Goal: Information Seeking & Learning: Check status

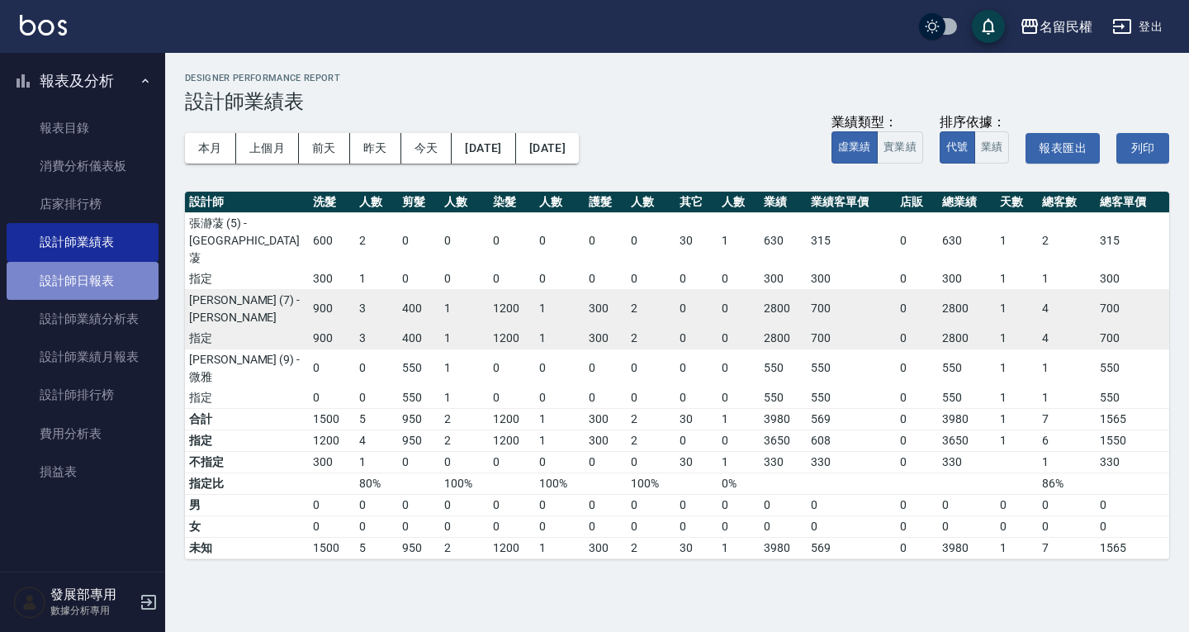
click at [83, 290] on link "設計師日報表" at bounding box center [83, 281] width 152 height 38
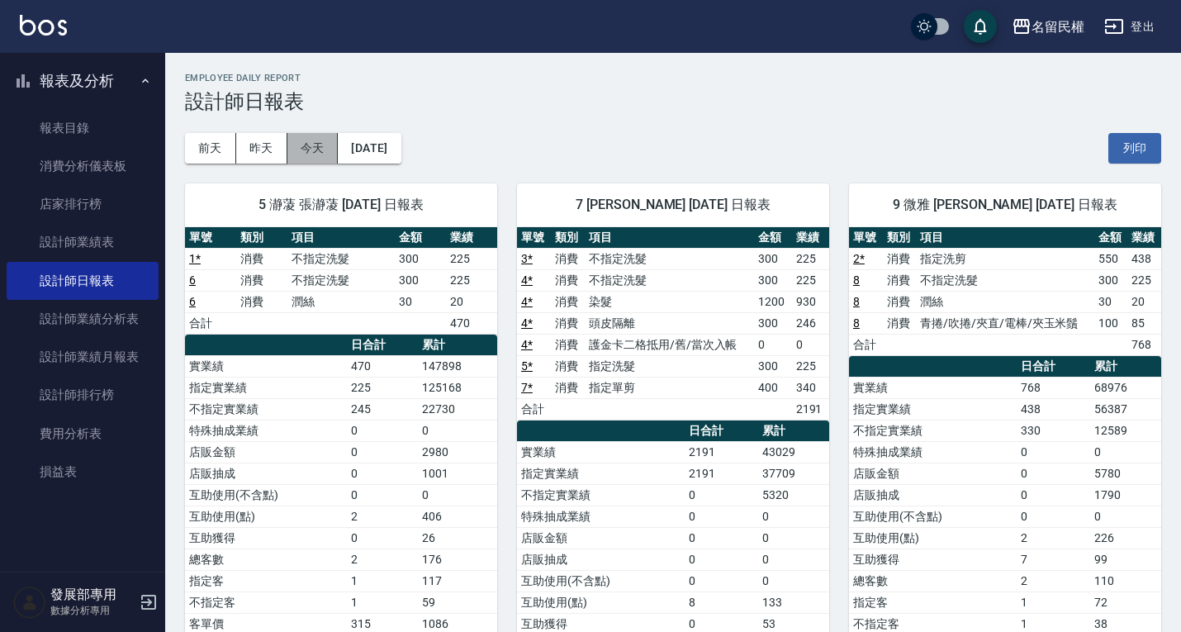
click at [315, 152] on button "今天" at bounding box center [312, 148] width 51 height 31
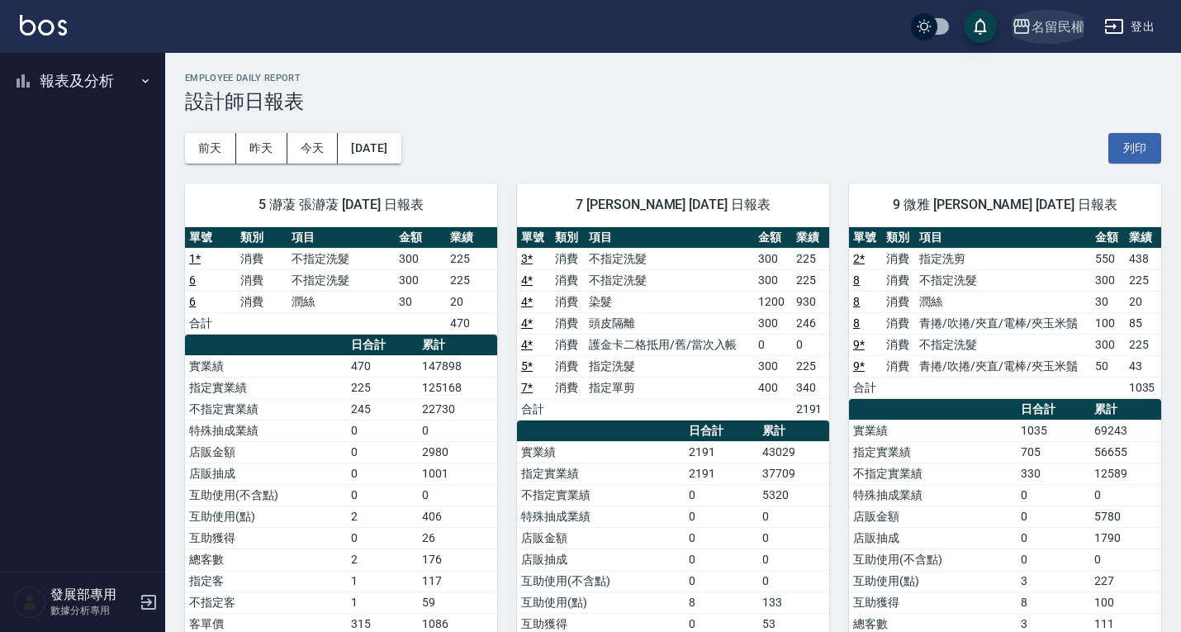
click at [1048, 25] on div "名留民權" at bounding box center [1058, 27] width 53 height 21
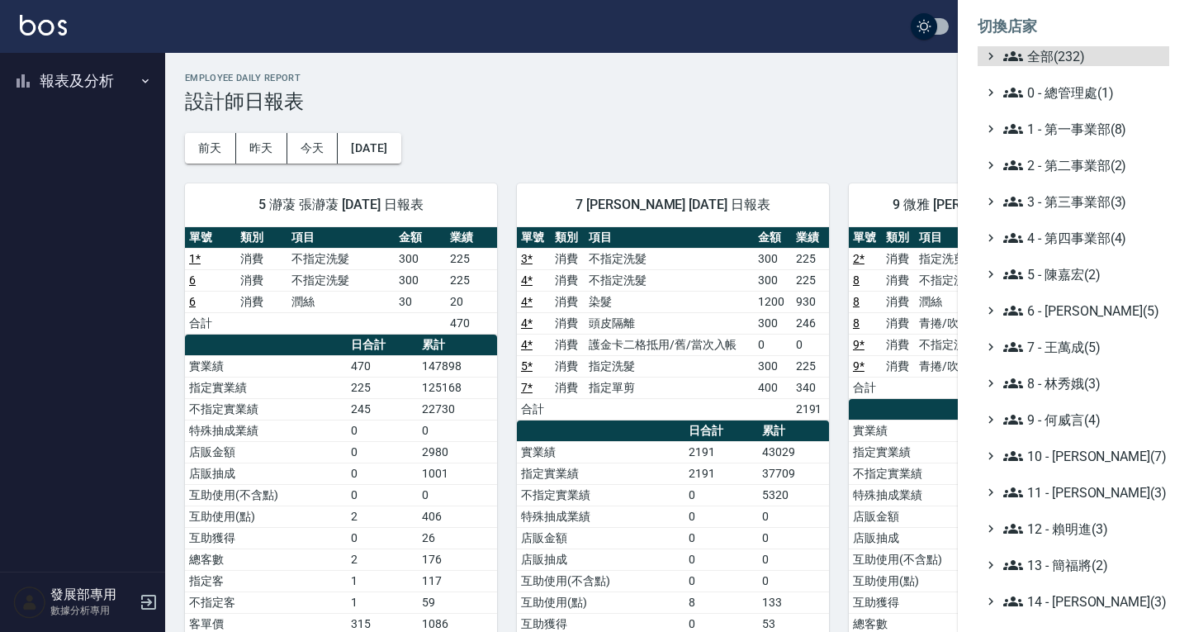
click at [1049, 73] on ul "全部(232) 0 - 總管理處(1) 1 - 第一事業部(8) 2 - 第二事業部(2) 3 - 第三事業部(3) 4 - 第四事業部(4) 5 - [PE…" at bounding box center [1074, 455] width 192 height 819
click at [1046, 59] on span "全部(232)" at bounding box center [1082, 56] width 159 height 20
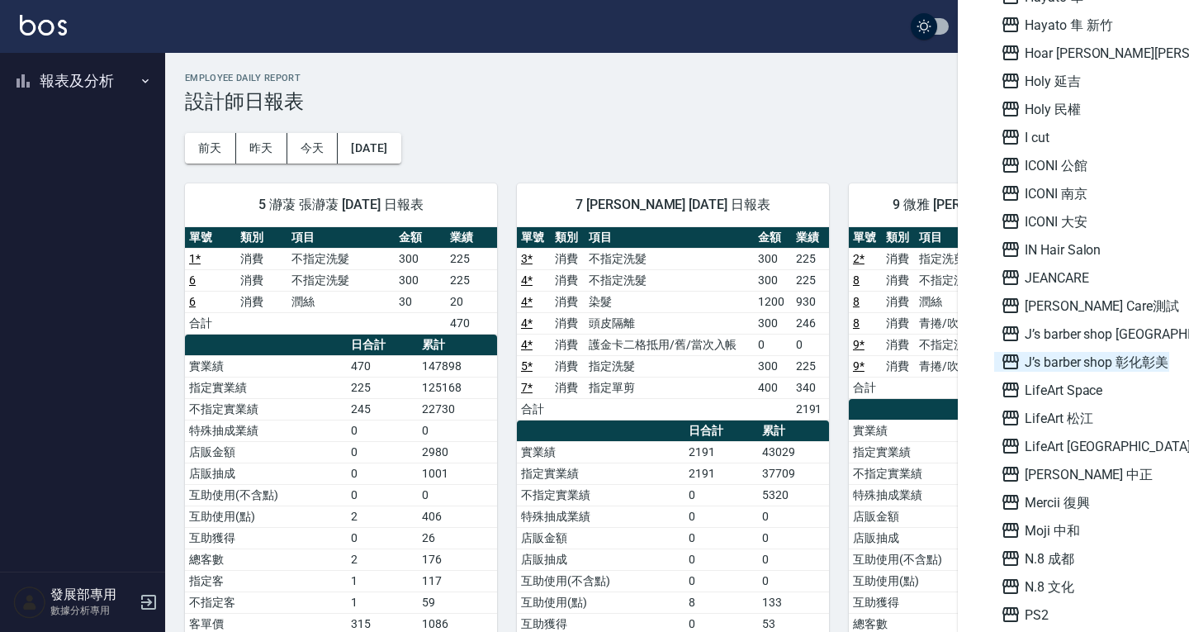
scroll to position [1569, 0]
click at [1068, 221] on span "ICONI 大安" at bounding box center [1082, 220] width 162 height 20
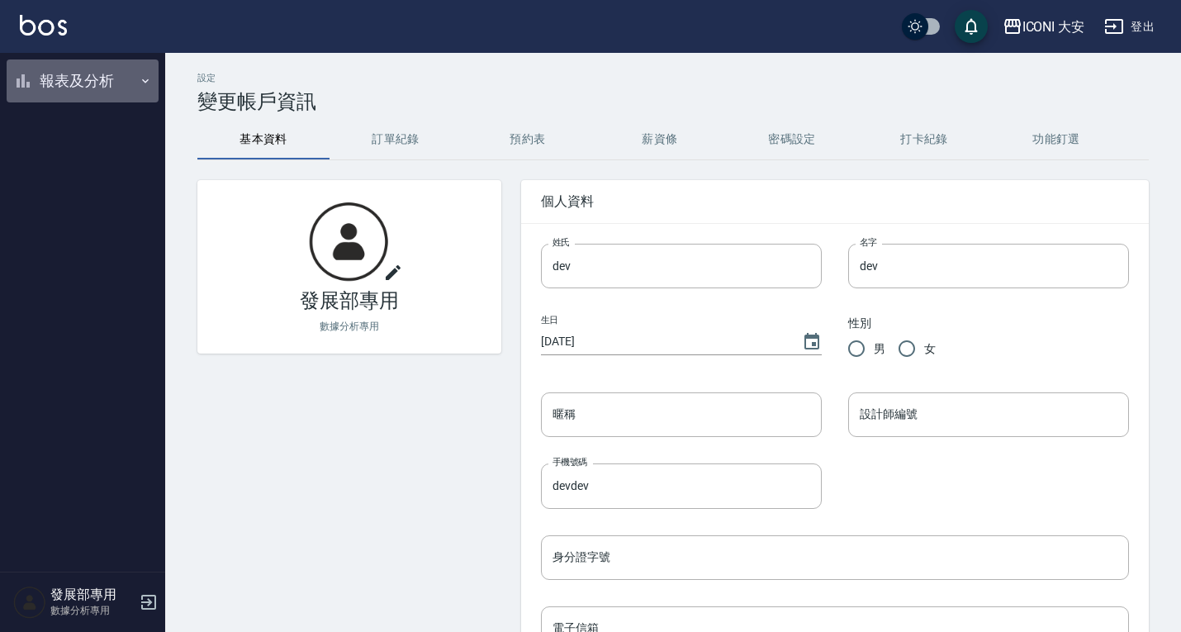
click at [119, 93] on button "報表及分析" at bounding box center [83, 80] width 152 height 43
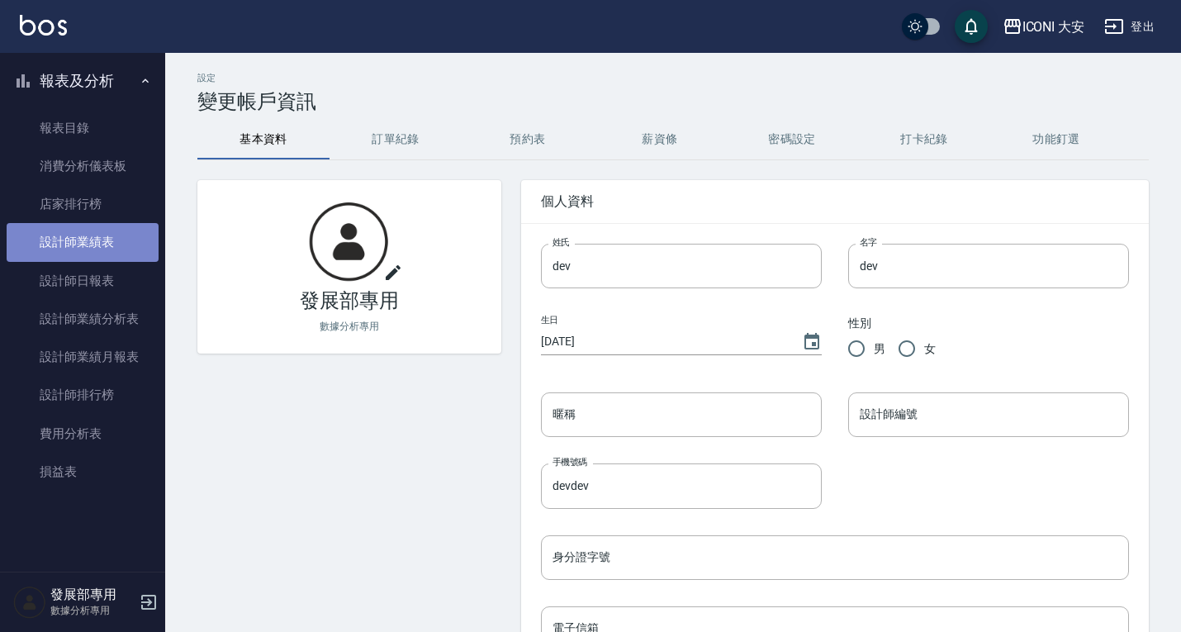
click at [91, 260] on link "設計師業績表" at bounding box center [83, 242] width 152 height 38
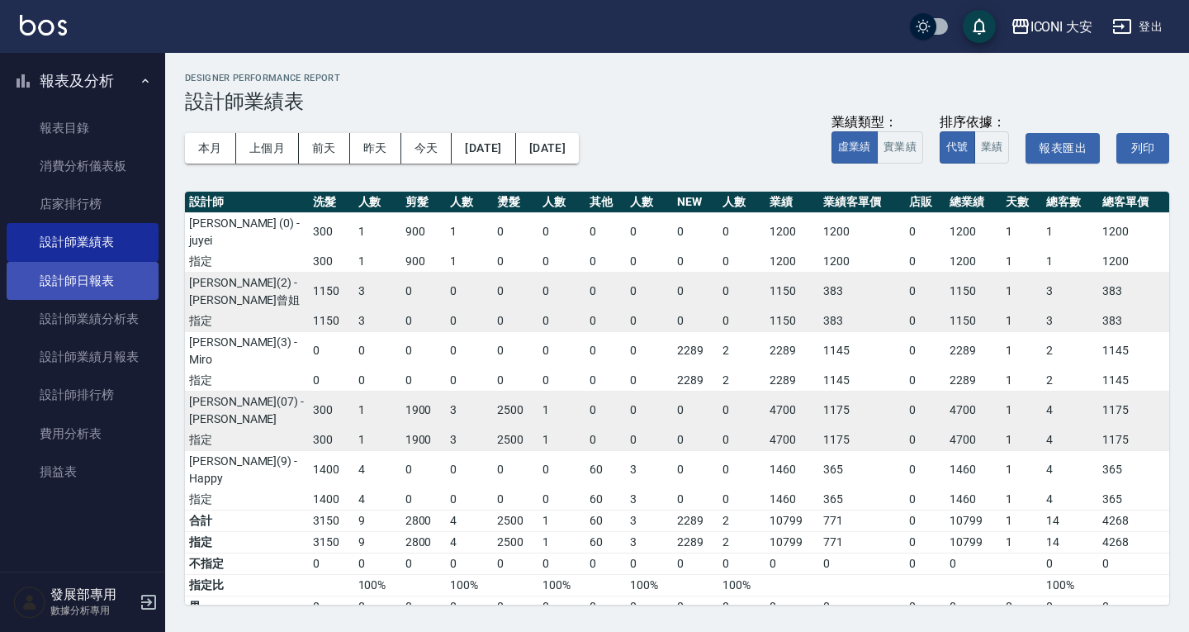
click at [94, 280] on link "設計師日報表" at bounding box center [83, 281] width 152 height 38
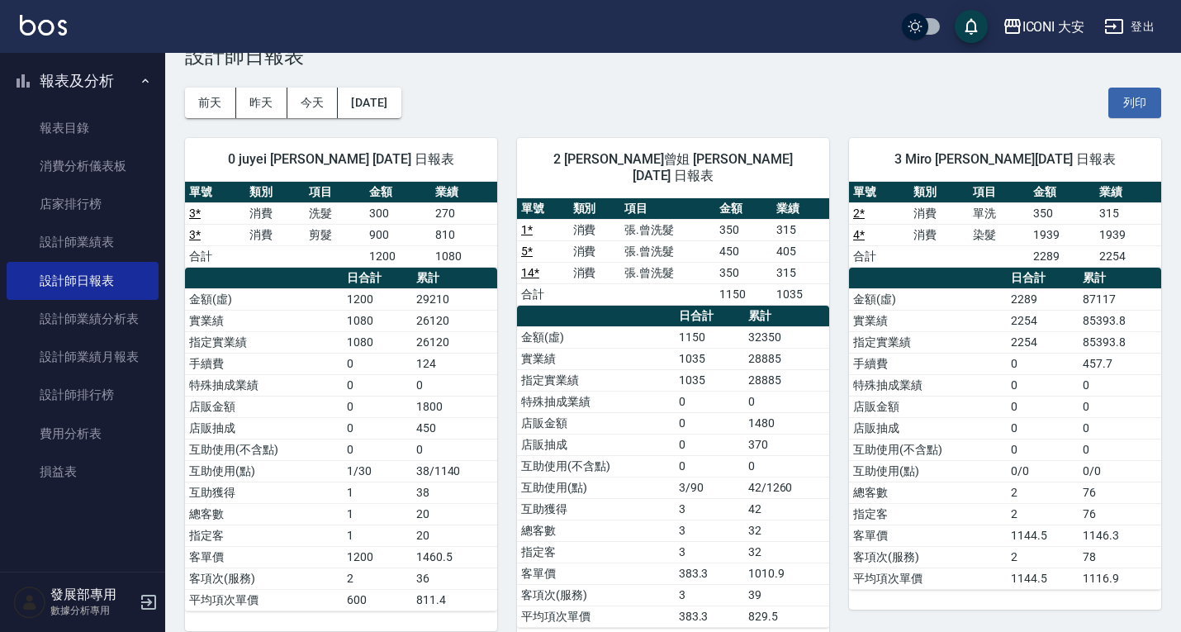
scroll to position [165, 0]
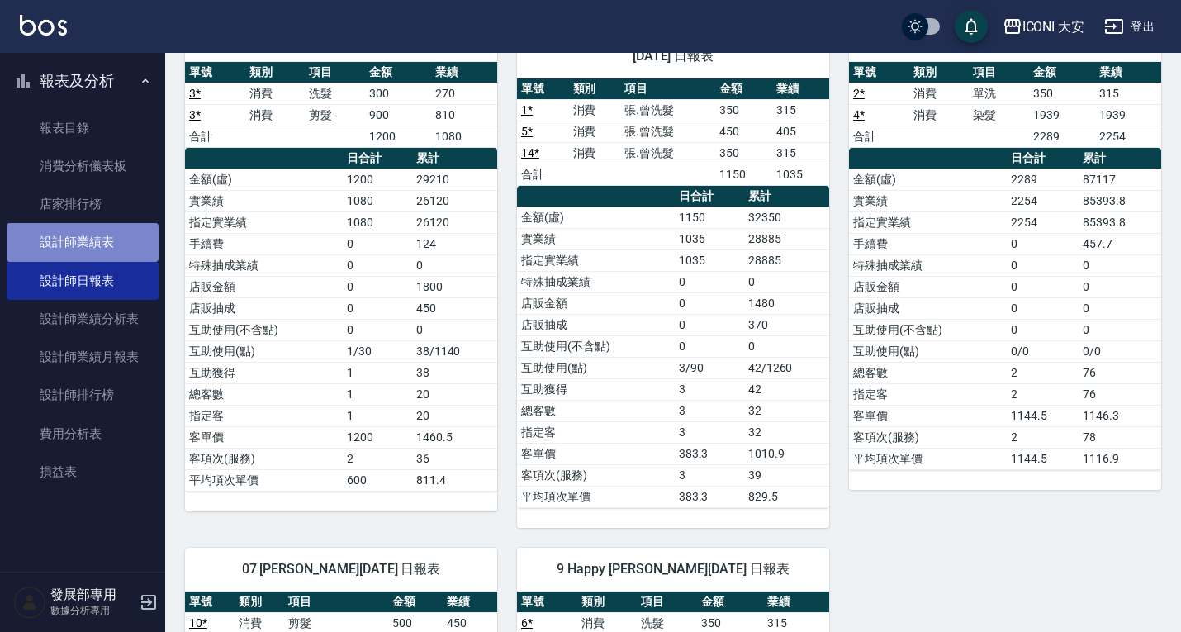
click at [74, 240] on link "設計師業績表" at bounding box center [83, 242] width 152 height 38
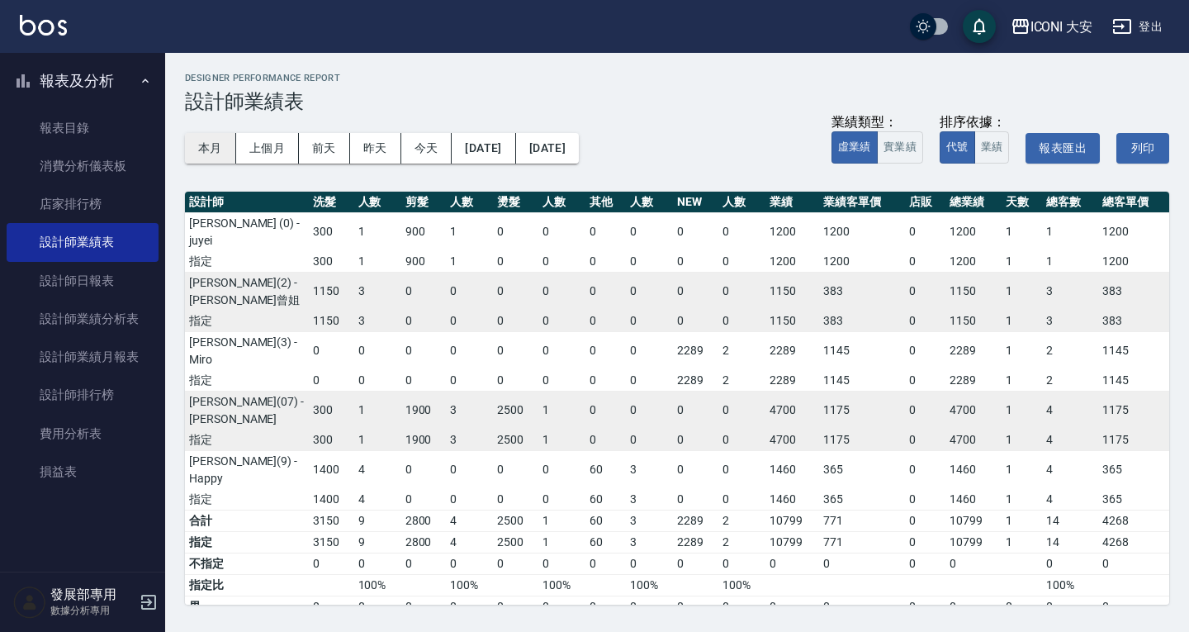
click at [216, 149] on button "本月" at bounding box center [210, 148] width 51 height 31
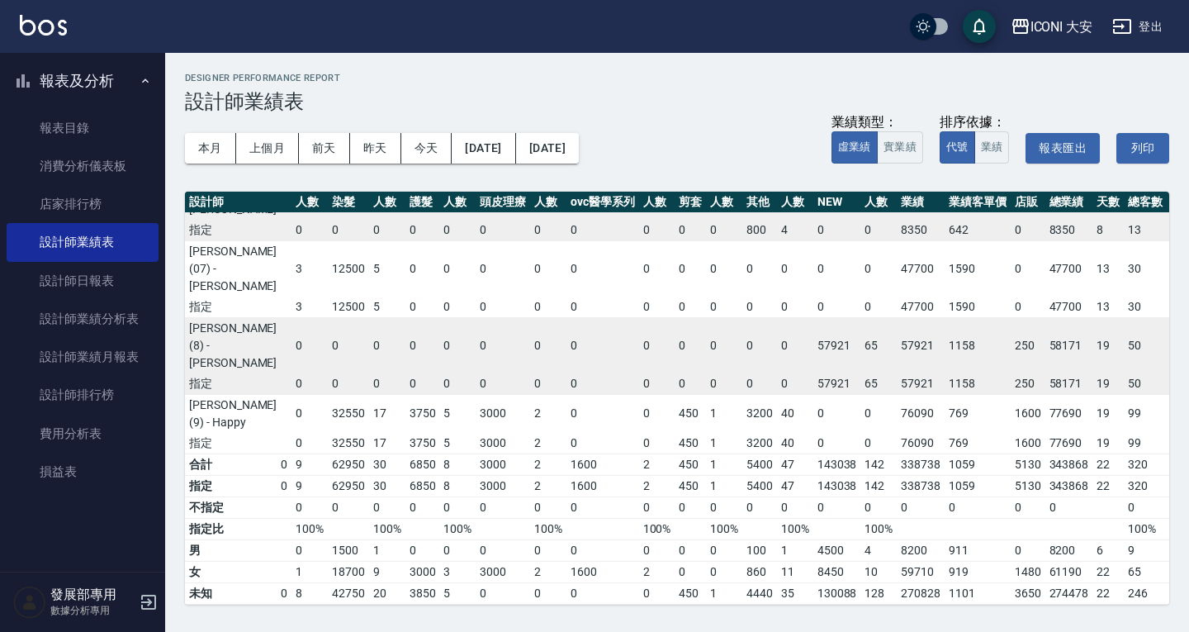
scroll to position [0, 185]
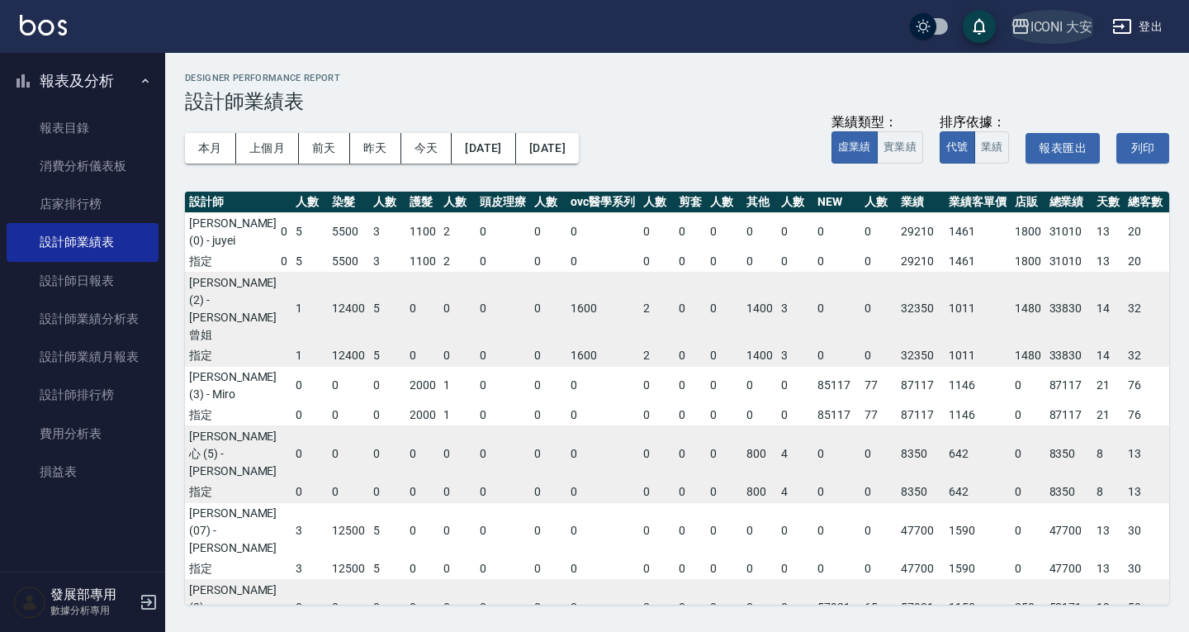
click at [1075, 17] on div "ICONI 大安" at bounding box center [1062, 27] width 63 height 21
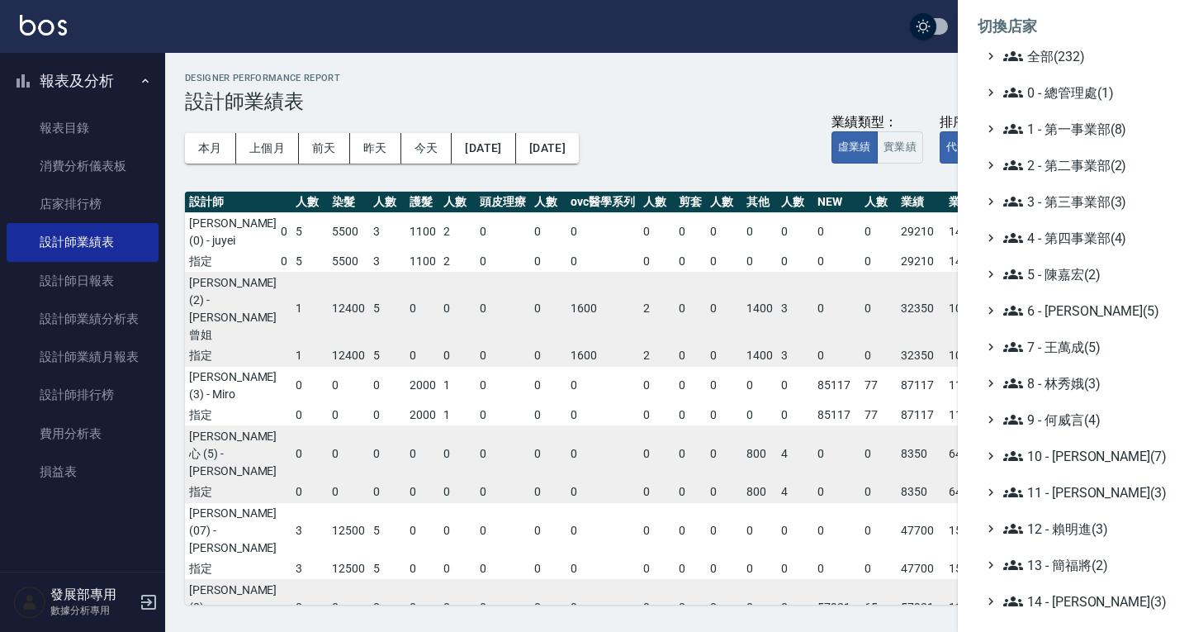
click at [1072, 139] on ul "全部(232) 0 - 總管理處(1) 1 - 第一事業部(8) 2 - 第二事業部(2) 3 - 第三事業部(3) 4 - 第四事業部(4) 5 - 陳嘉宏…" at bounding box center [1074, 455] width 192 height 819
click at [1071, 135] on span "1 - 第一事業部(8)" at bounding box center [1082, 129] width 159 height 20
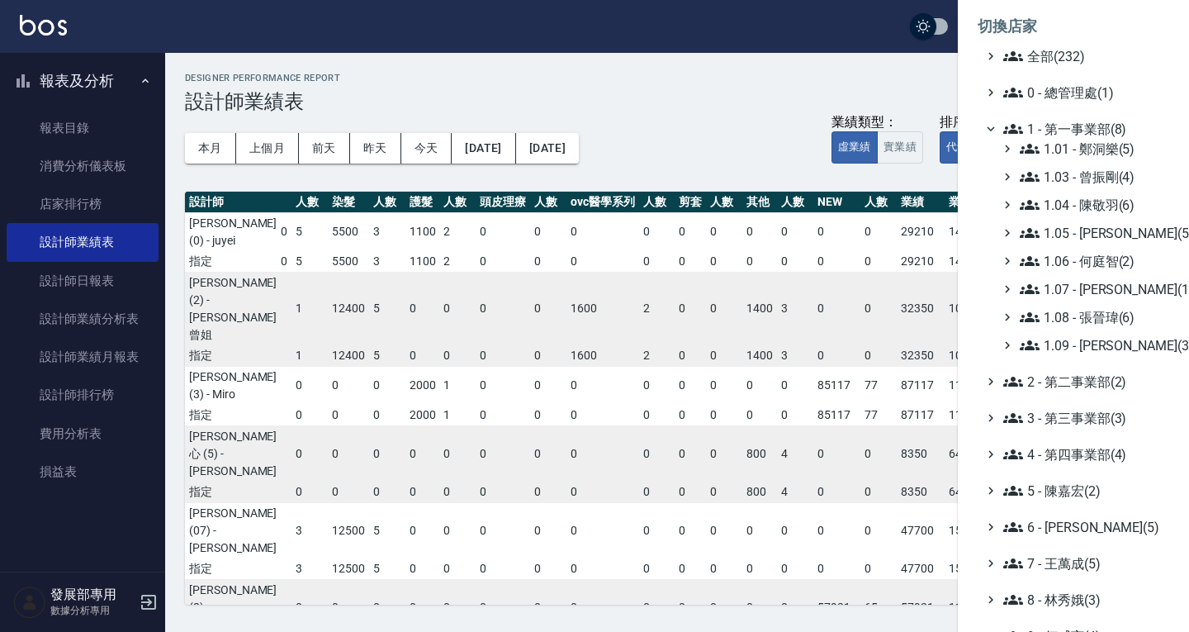
click at [1078, 130] on span "1 - 第一事業部(8)" at bounding box center [1082, 129] width 159 height 20
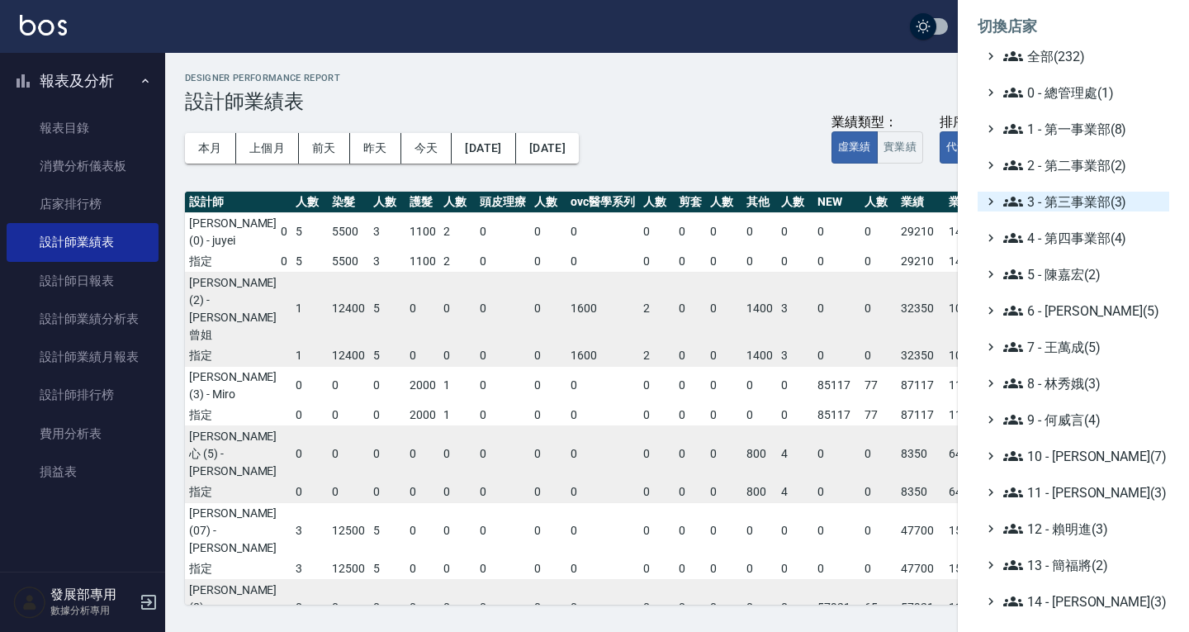
click at [1082, 209] on span "3 - 第三事業部(3)" at bounding box center [1082, 202] width 159 height 20
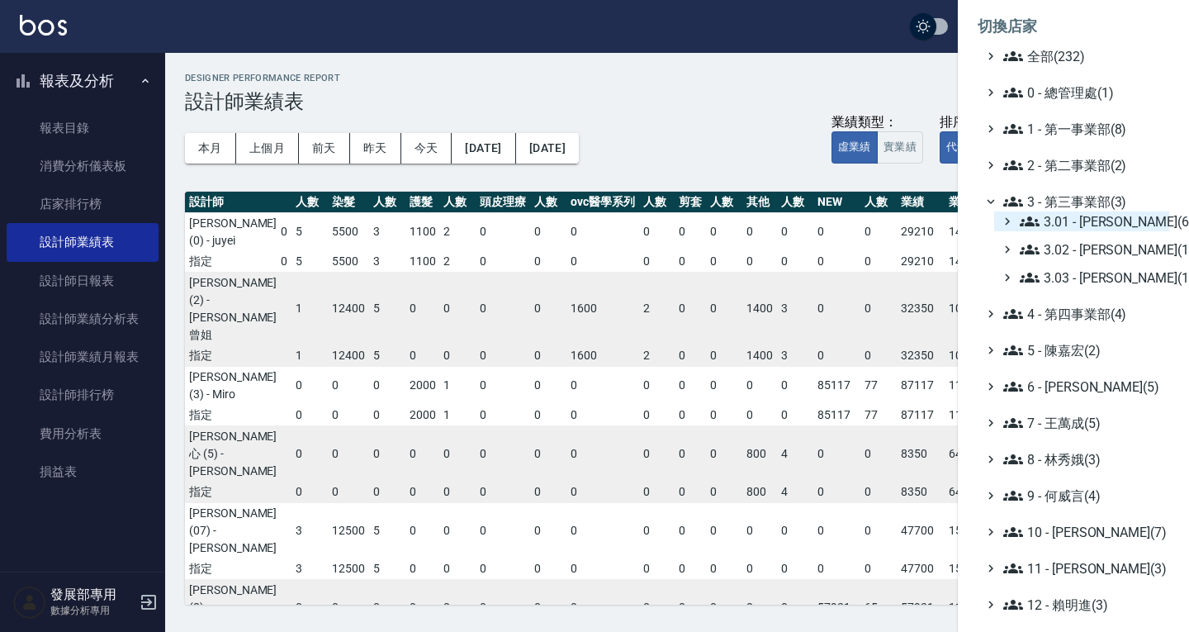
click at [1076, 223] on span "3.01 - 蔡承翰(6)" at bounding box center [1091, 221] width 143 height 20
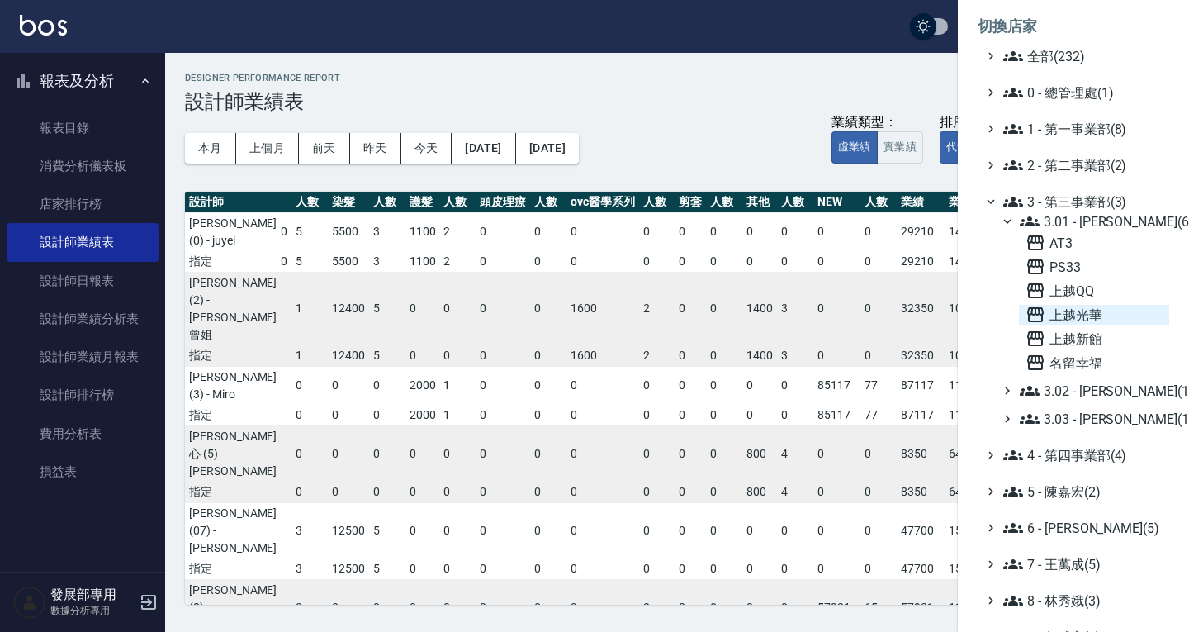
click at [1088, 315] on span "上越光華" at bounding box center [1094, 315] width 137 height 20
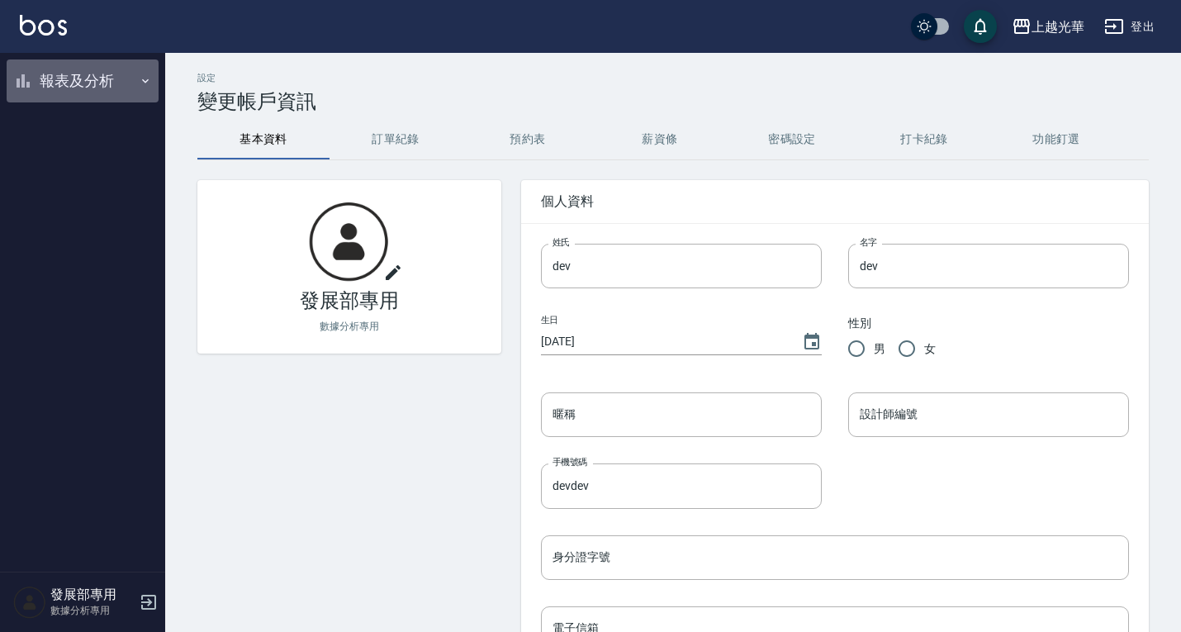
click at [87, 89] on button "報表及分析" at bounding box center [83, 80] width 152 height 43
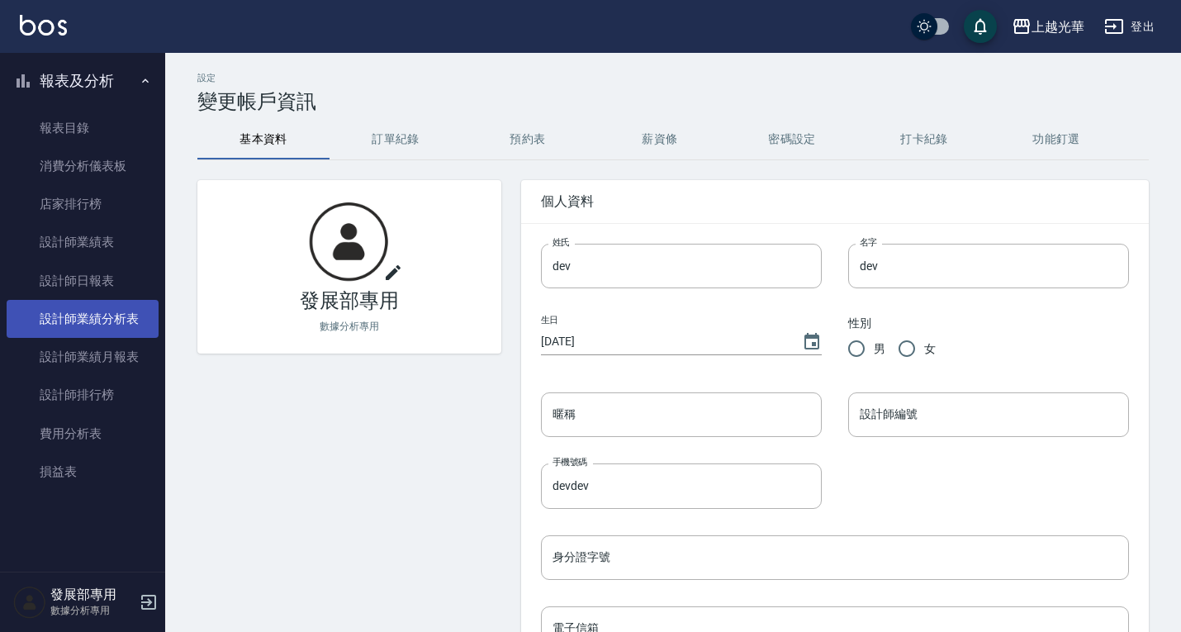
click at [113, 315] on link "設計師業績分析表" at bounding box center [83, 319] width 152 height 38
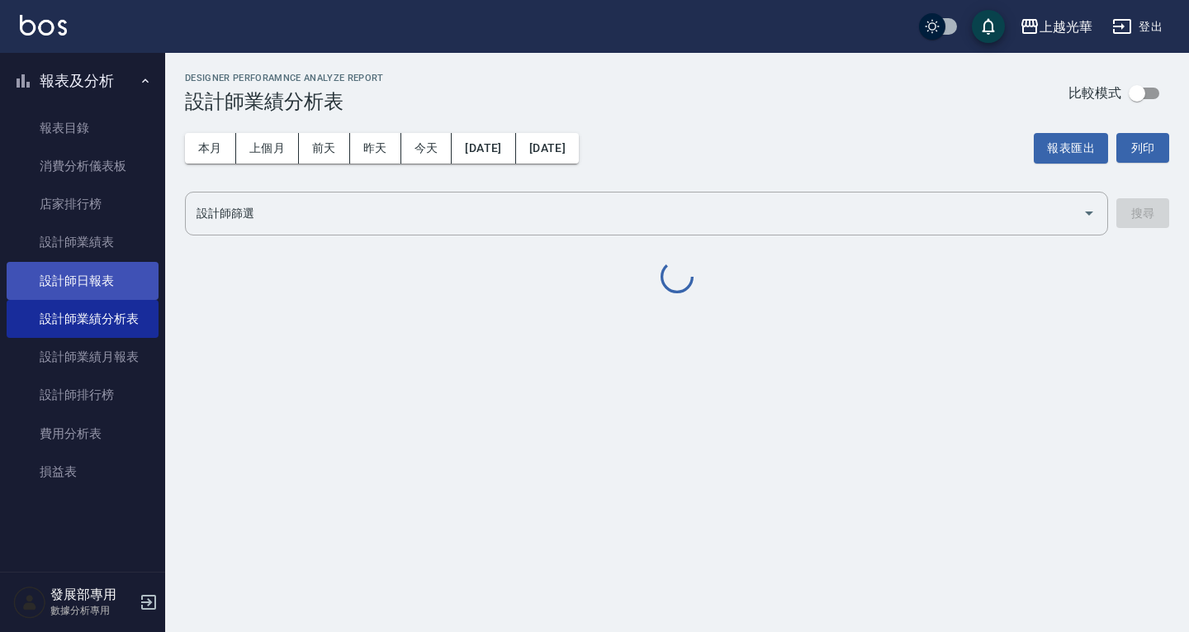
click at [102, 277] on link "設計師日報表" at bounding box center [83, 281] width 152 height 38
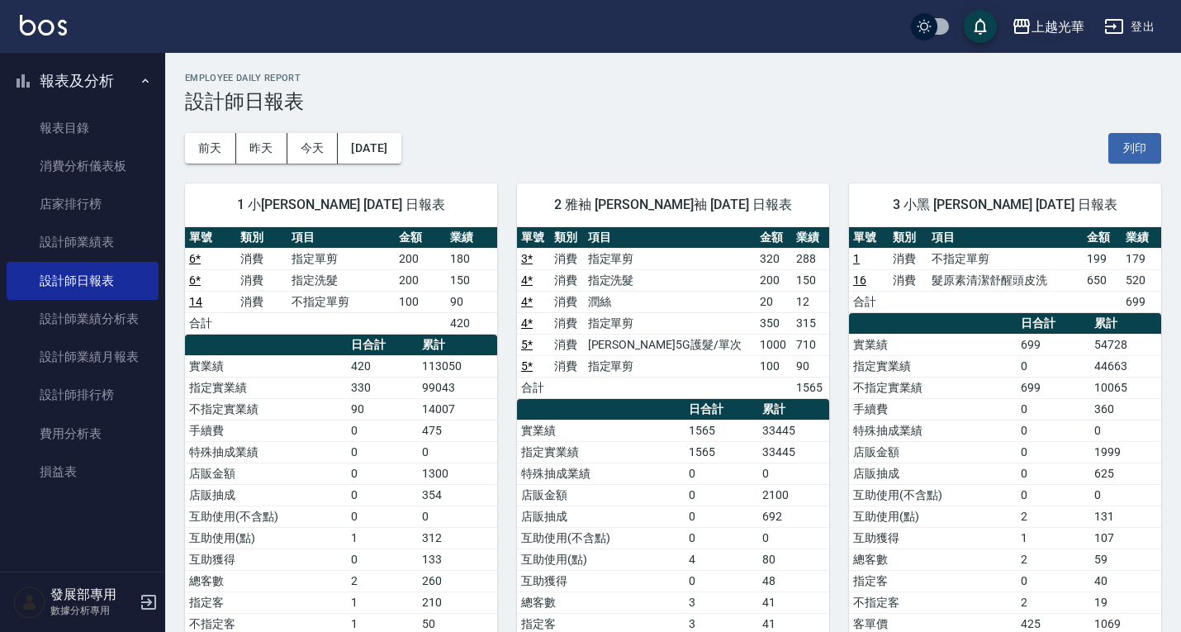
click at [1058, 30] on div "上越光華" at bounding box center [1058, 27] width 53 height 21
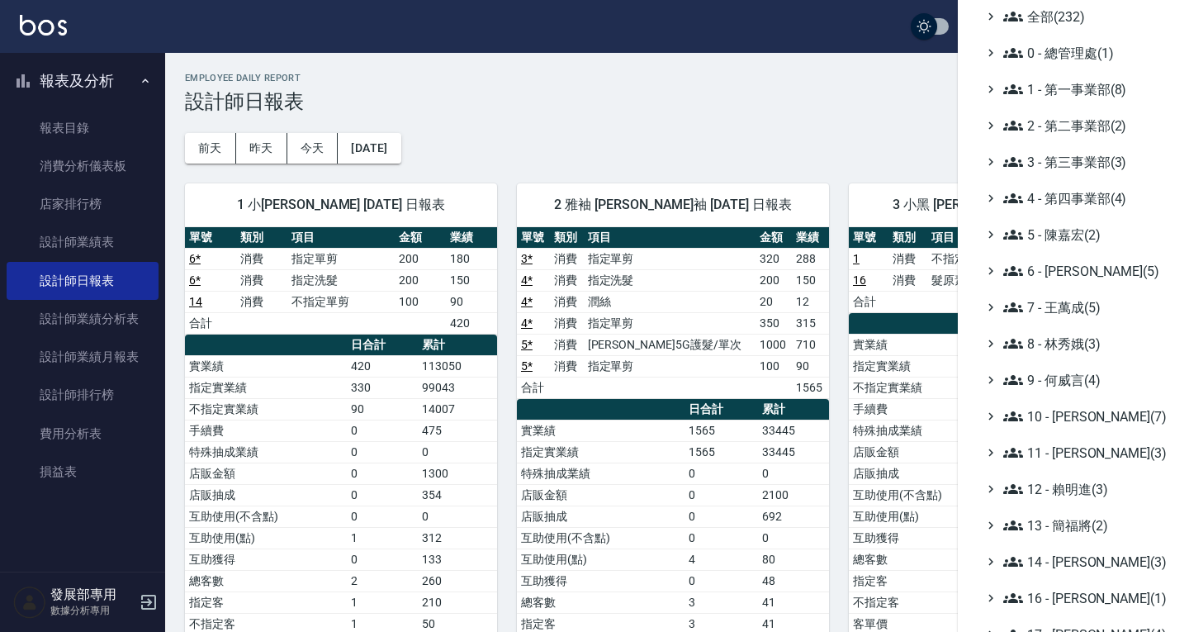
scroll to position [83, 0]
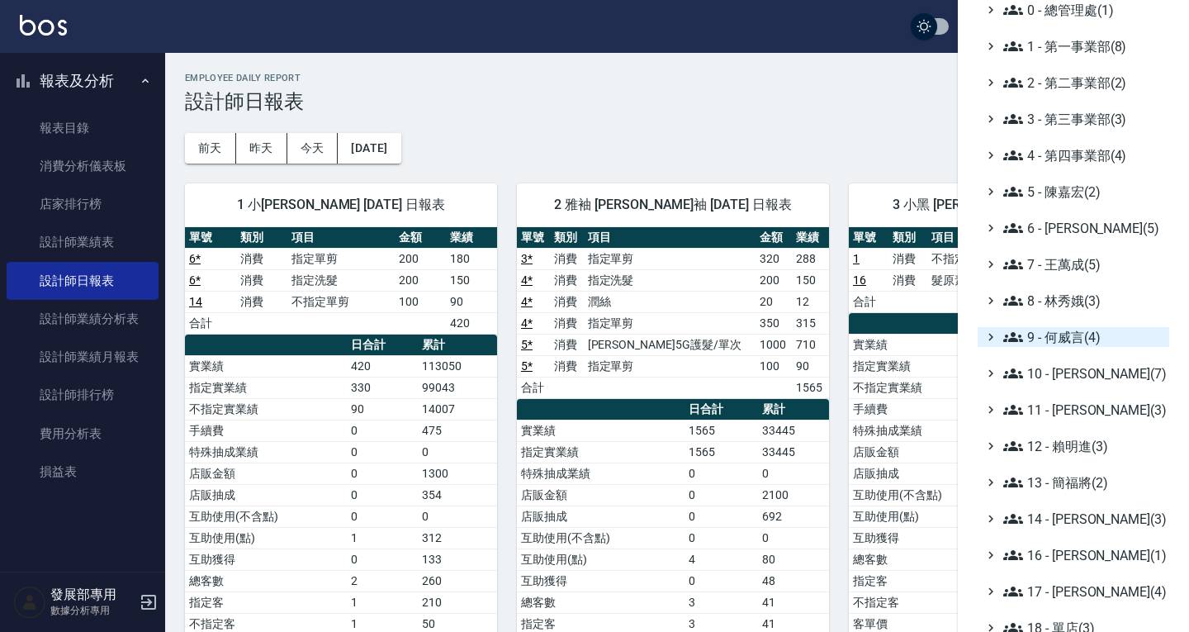
drag, startPoint x: 1075, startPoint y: 324, endPoint x: 1074, endPoint y: 336, distance: 12.4
click at [1075, 325] on ul "全部(232) 0 - 總管理處(1) 1 - 第一事業部(8) 2 - 第二事業部(2) 3 - 第三事業部(3) 4 - 第四事業部(4) 5 - 陳嘉宏…" at bounding box center [1074, 373] width 192 height 819
click at [1074, 336] on span "9 - 何威言(4)" at bounding box center [1082, 337] width 159 height 20
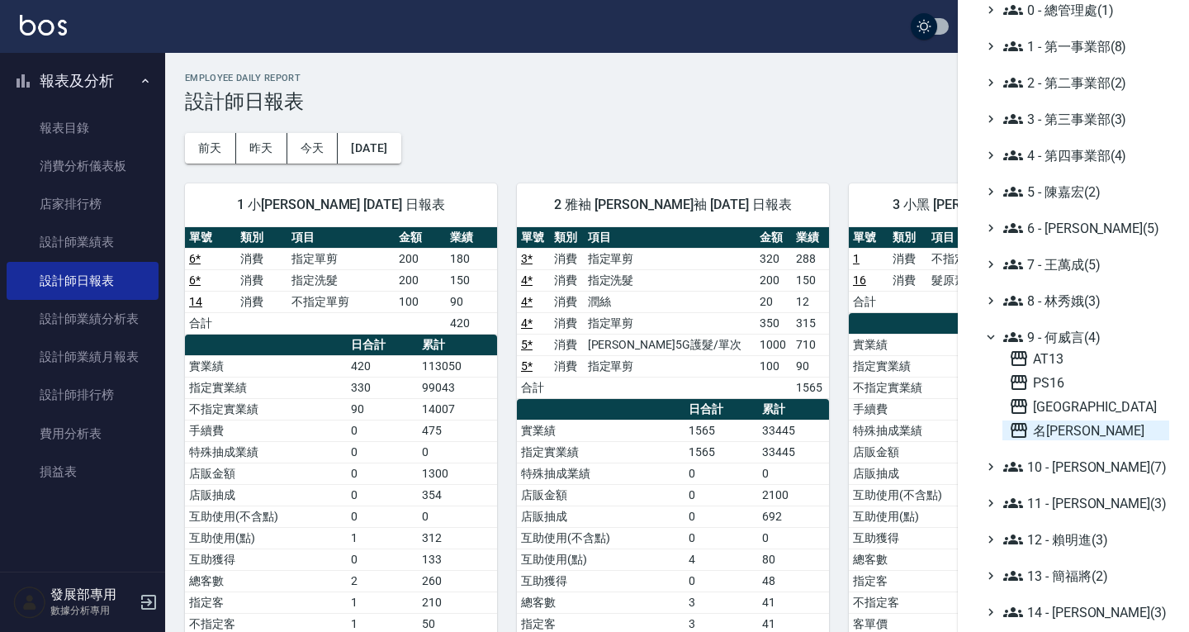
click at [1072, 421] on span "名留仁二" at bounding box center [1086, 430] width 154 height 20
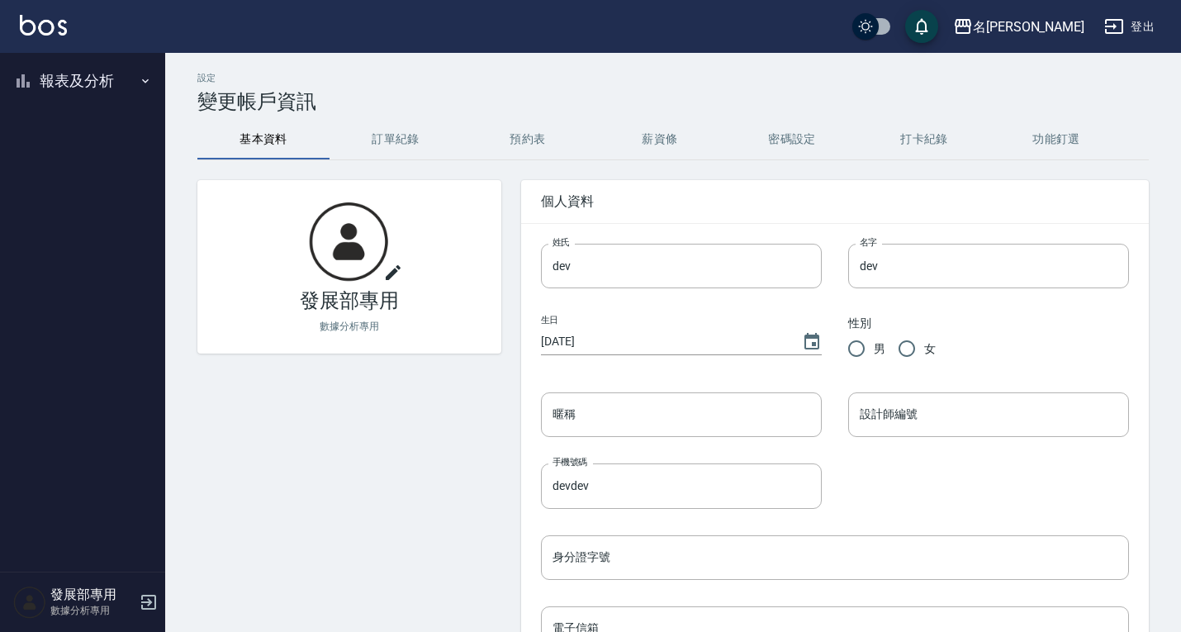
click at [88, 83] on button "報表及分析" at bounding box center [83, 80] width 152 height 43
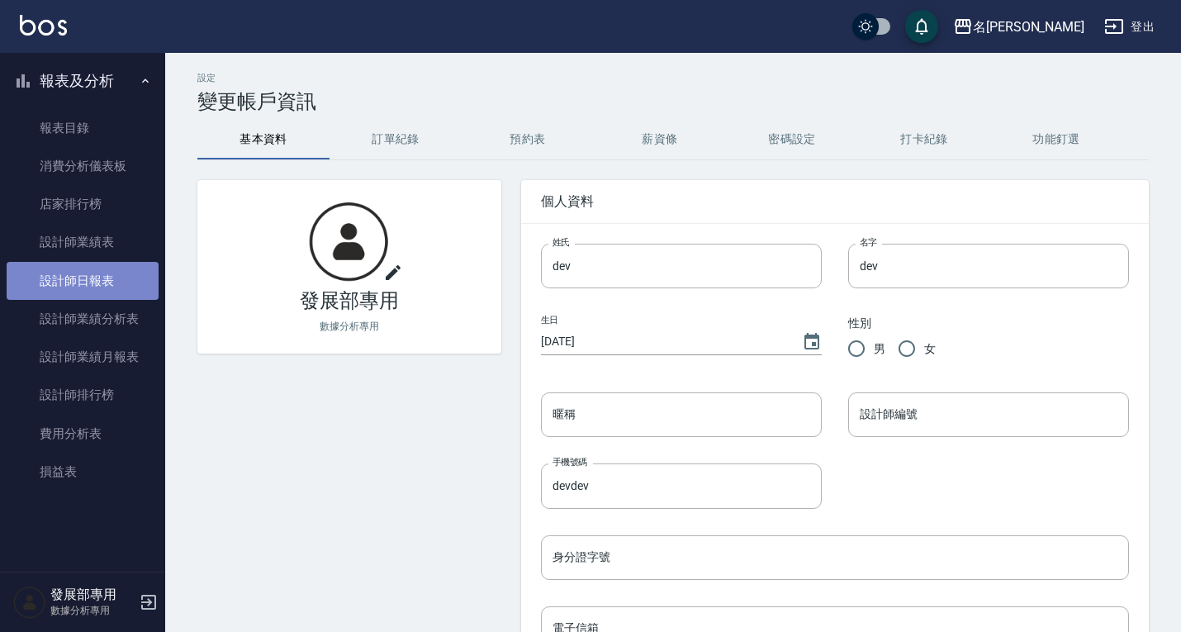
click at [80, 264] on link "設計師日報表" at bounding box center [83, 281] width 152 height 38
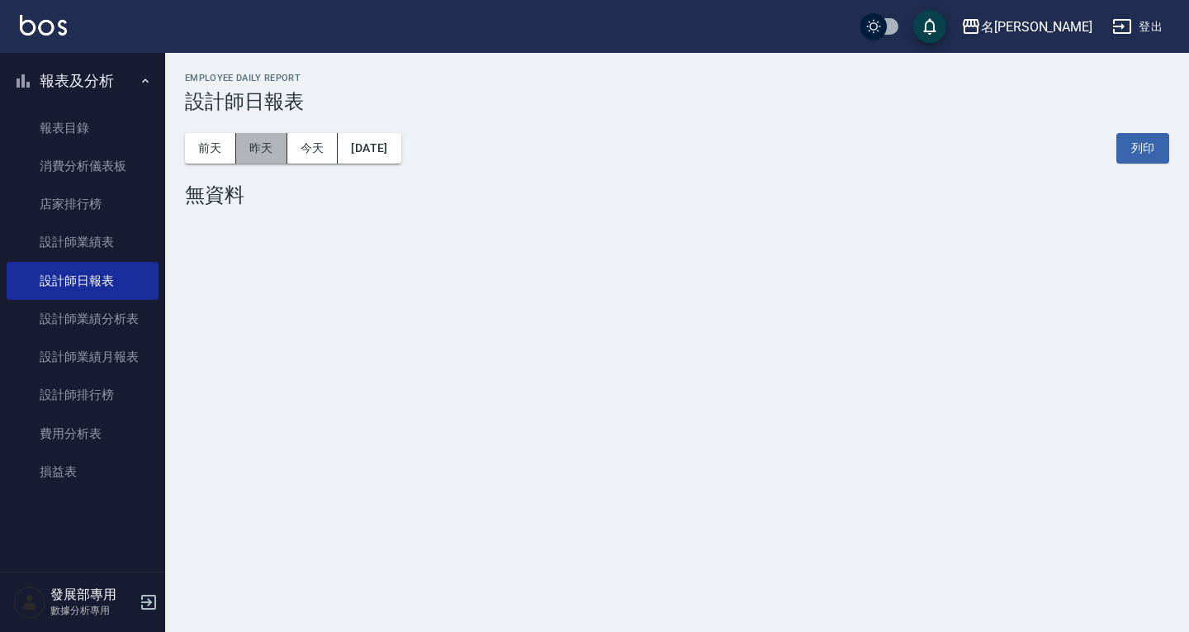
click at [272, 146] on button "昨天" at bounding box center [261, 148] width 51 height 31
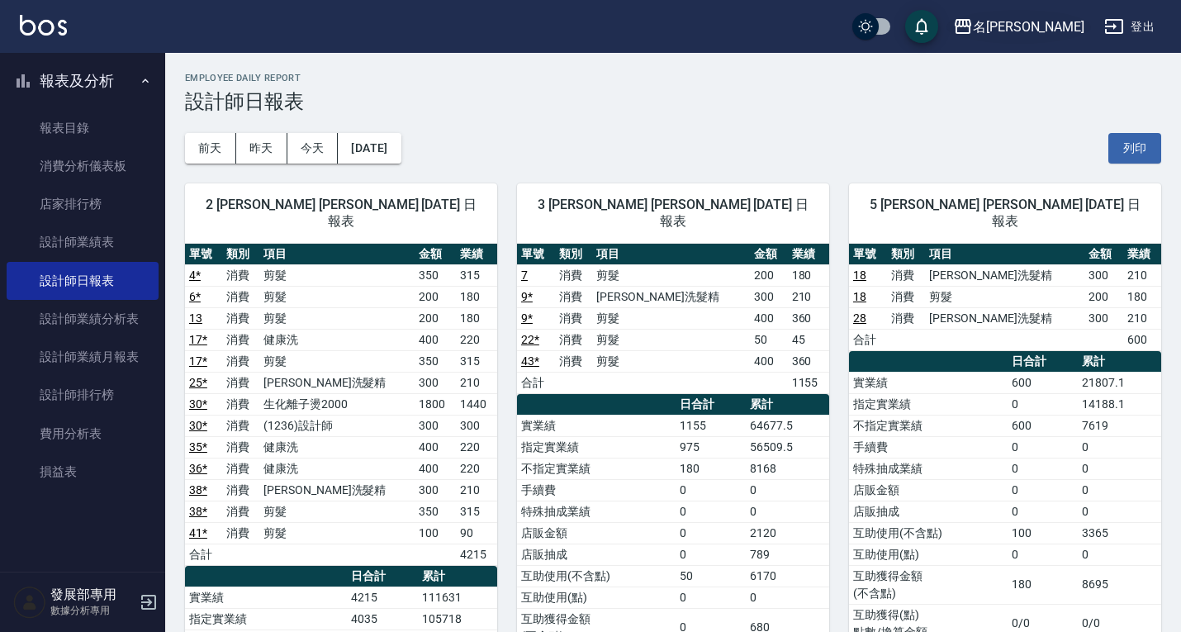
click at [1055, 29] on div "名留仁二" at bounding box center [1028, 27] width 111 height 21
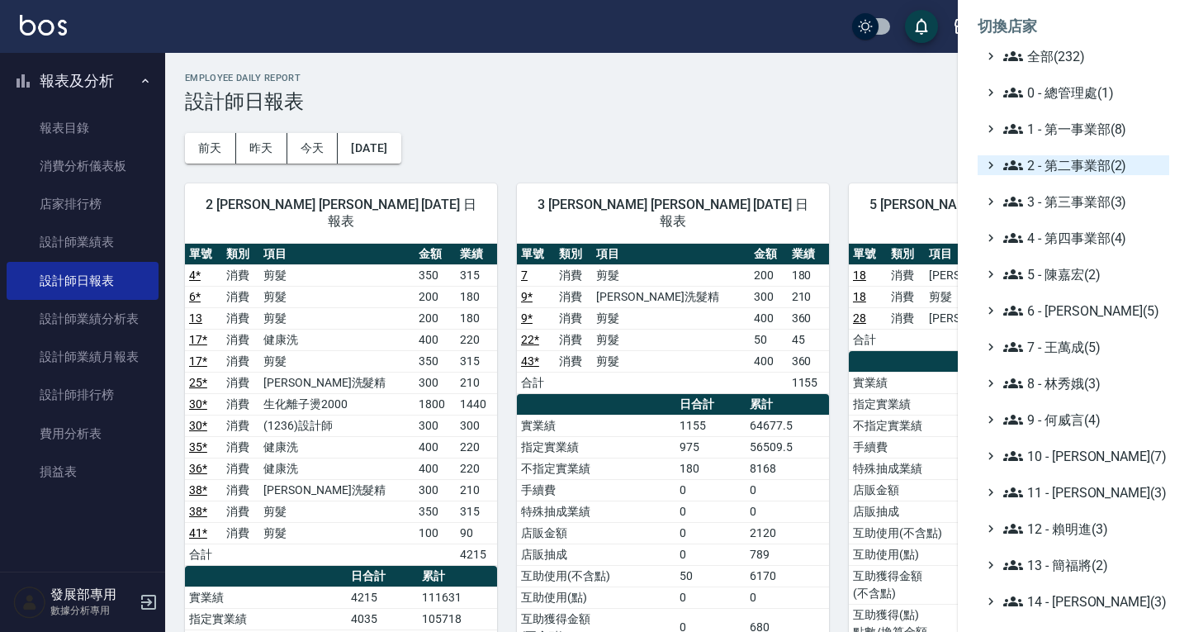
click at [1051, 171] on span "2 - 第二事業部(2)" at bounding box center [1082, 165] width 159 height 20
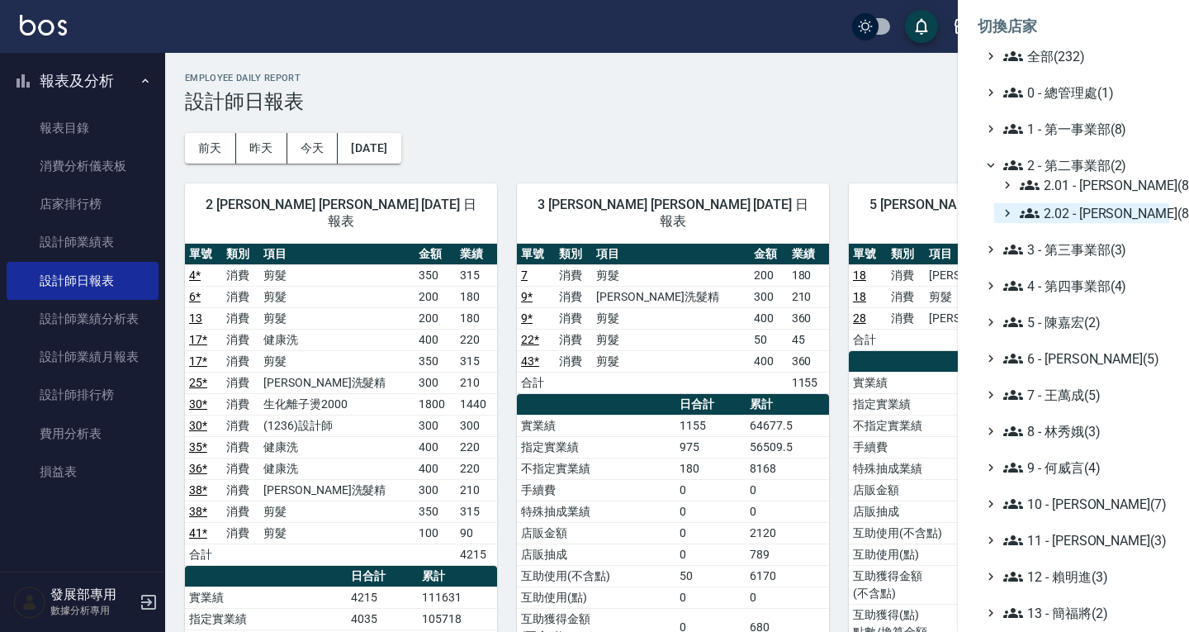
click at [1079, 212] on span "2.02 - 何恭霖(8)" at bounding box center [1091, 213] width 143 height 20
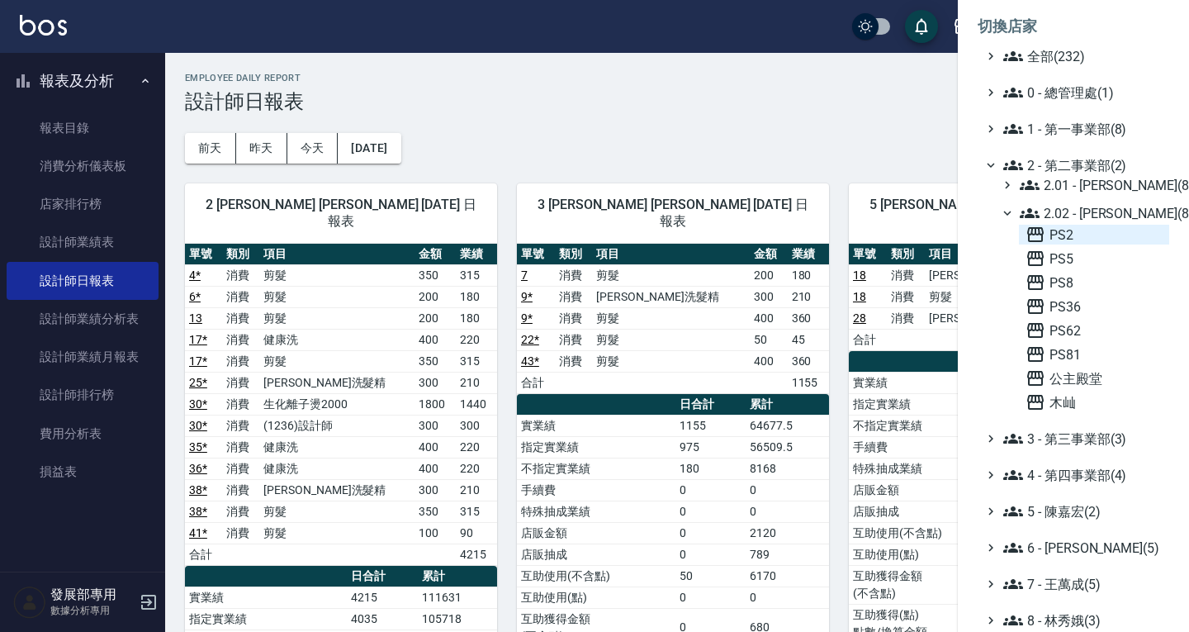
click at [1076, 233] on span "PS2" at bounding box center [1094, 235] width 137 height 20
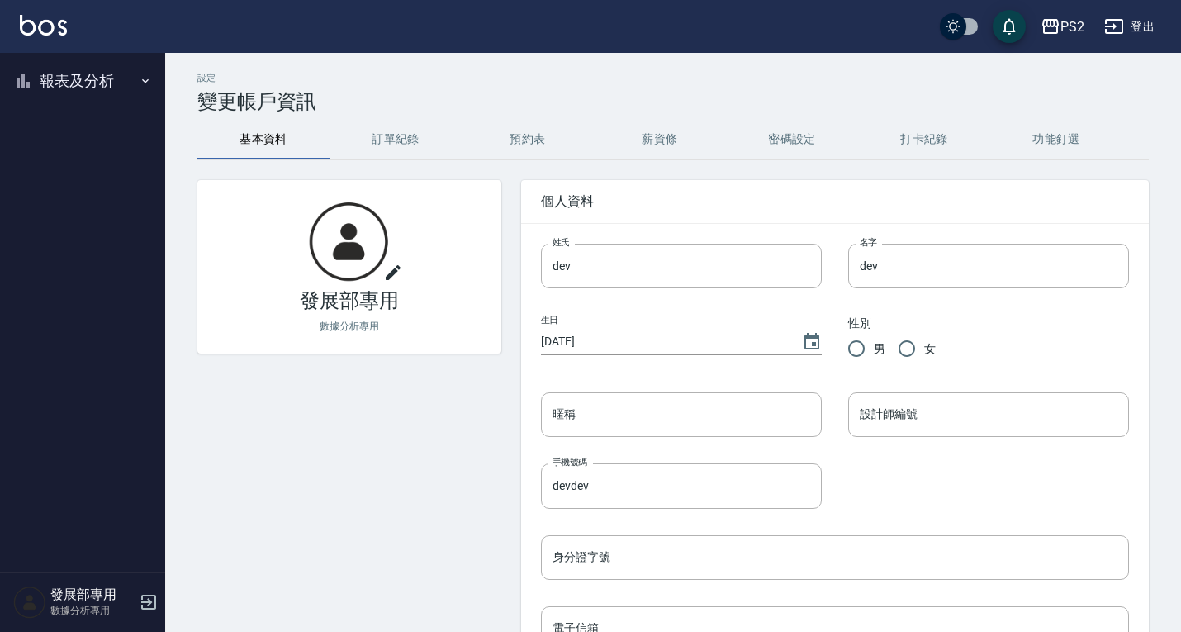
click at [78, 83] on button "報表及分析" at bounding box center [83, 80] width 152 height 43
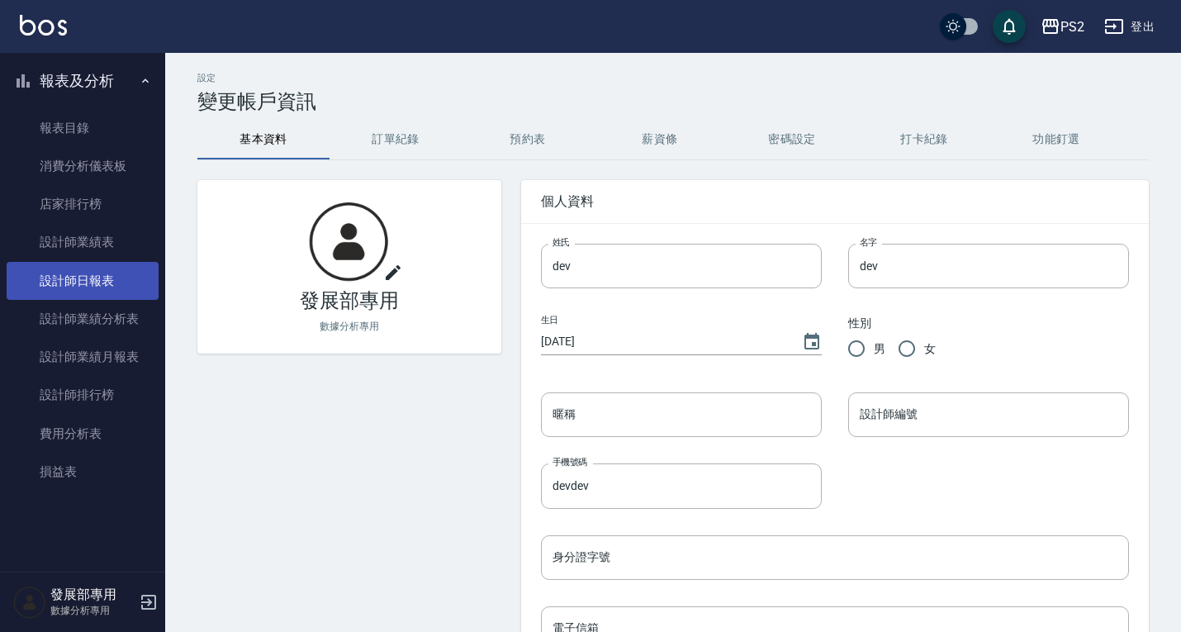
click at [75, 287] on link "設計師日報表" at bounding box center [83, 281] width 152 height 38
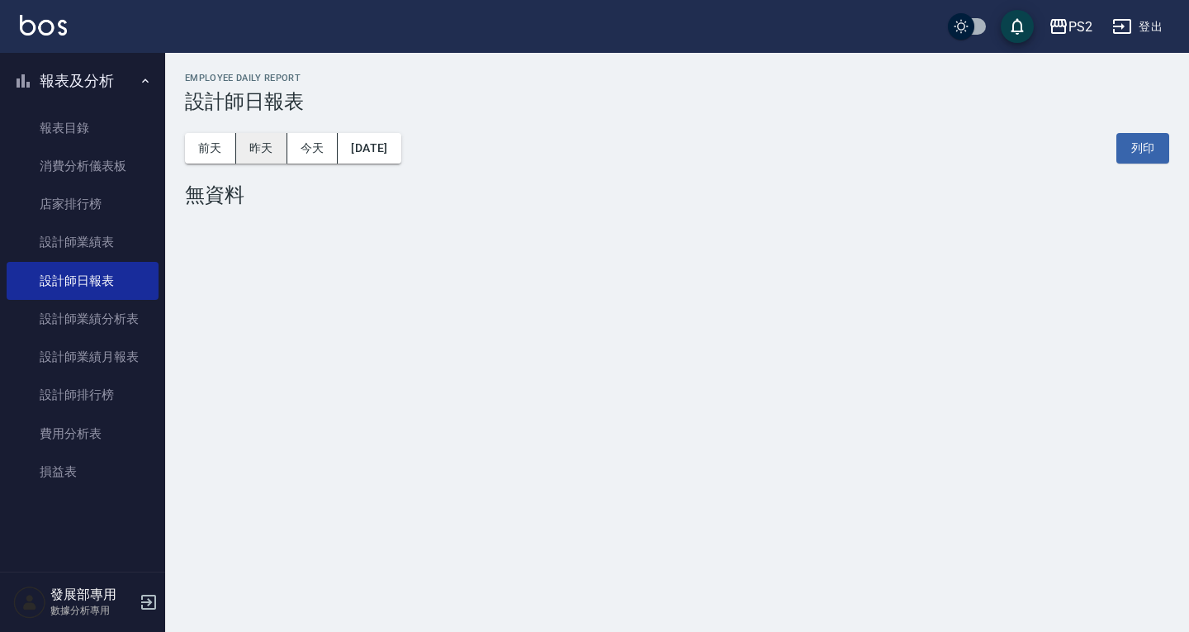
click at [265, 145] on button "昨天" at bounding box center [261, 148] width 51 height 31
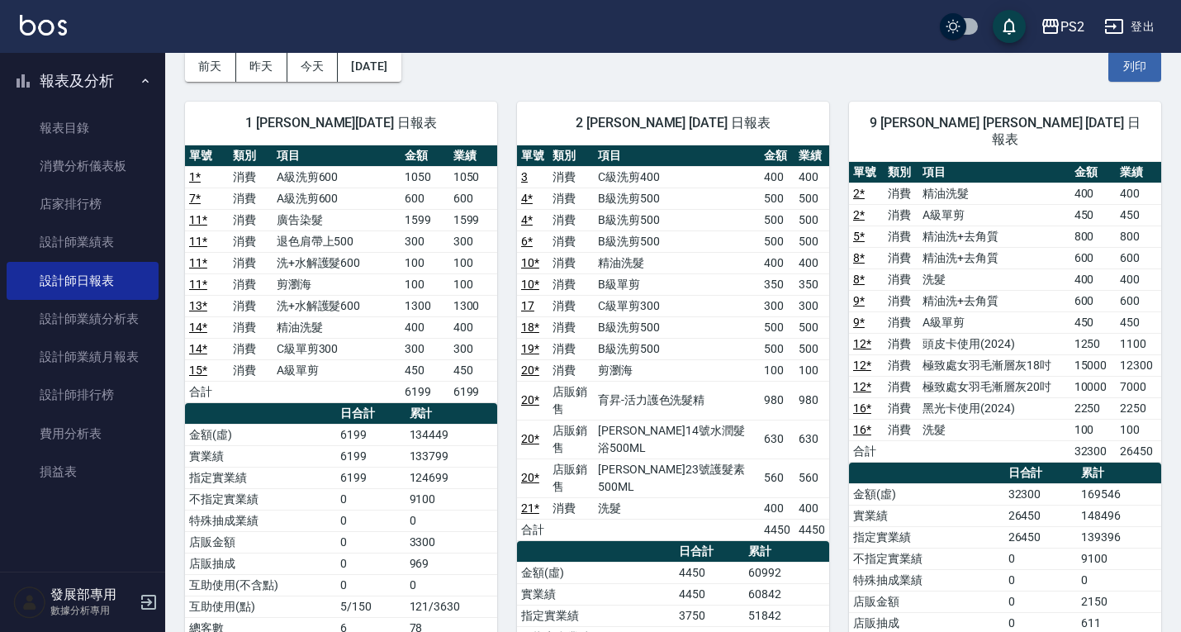
scroll to position [83, 0]
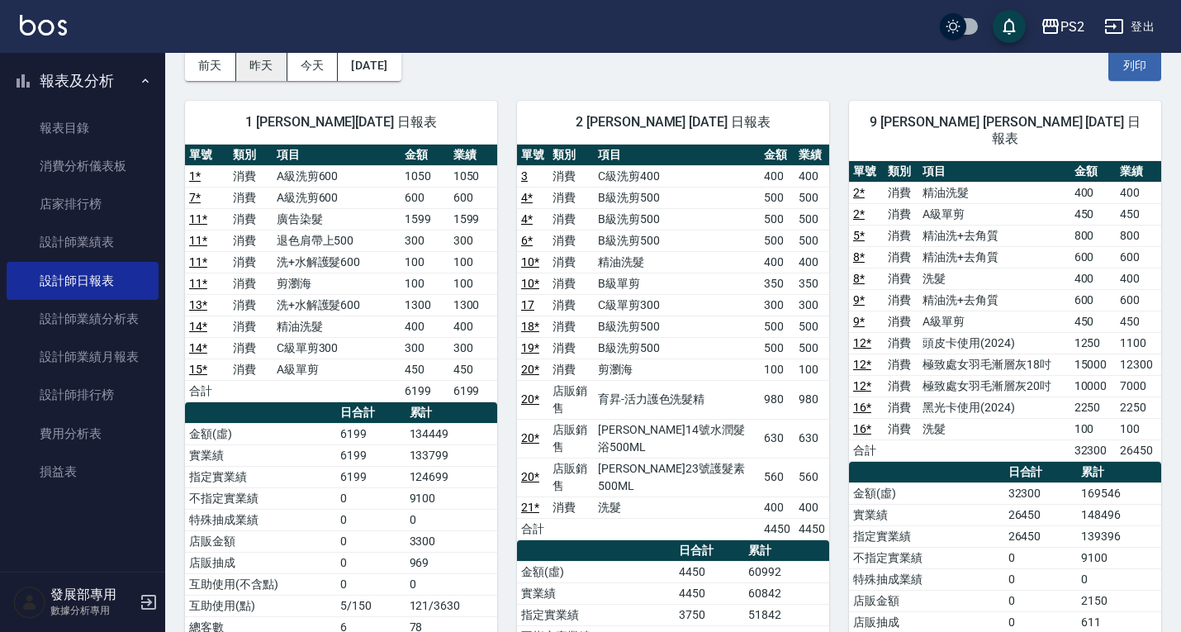
click at [246, 68] on button "昨天" at bounding box center [261, 65] width 51 height 31
click at [215, 60] on button "前天" at bounding box center [210, 65] width 51 height 31
